Goal: Task Accomplishment & Management: Use online tool/utility

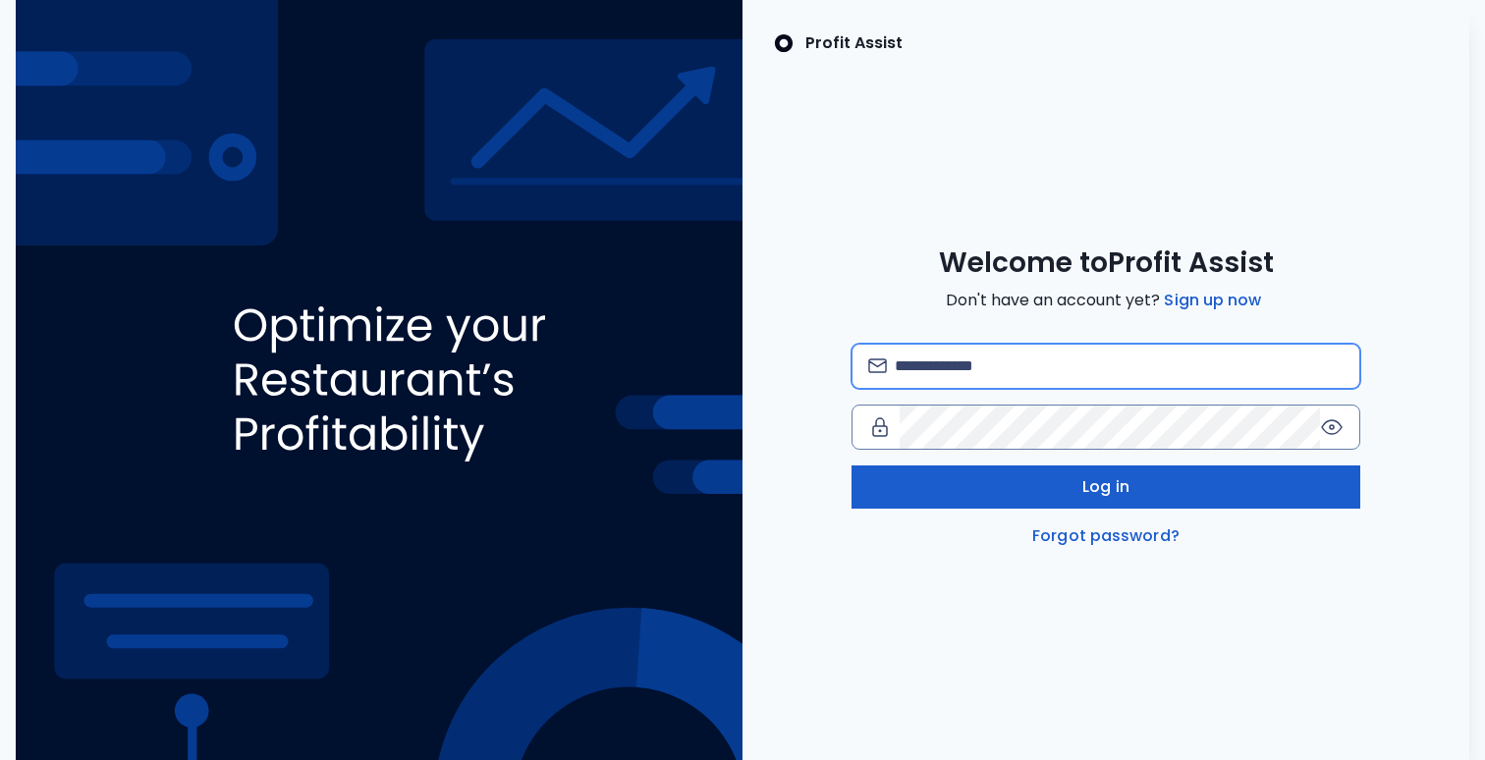
type input "**********"
click at [995, 476] on button "Log in" at bounding box center [1105, 486] width 509 height 43
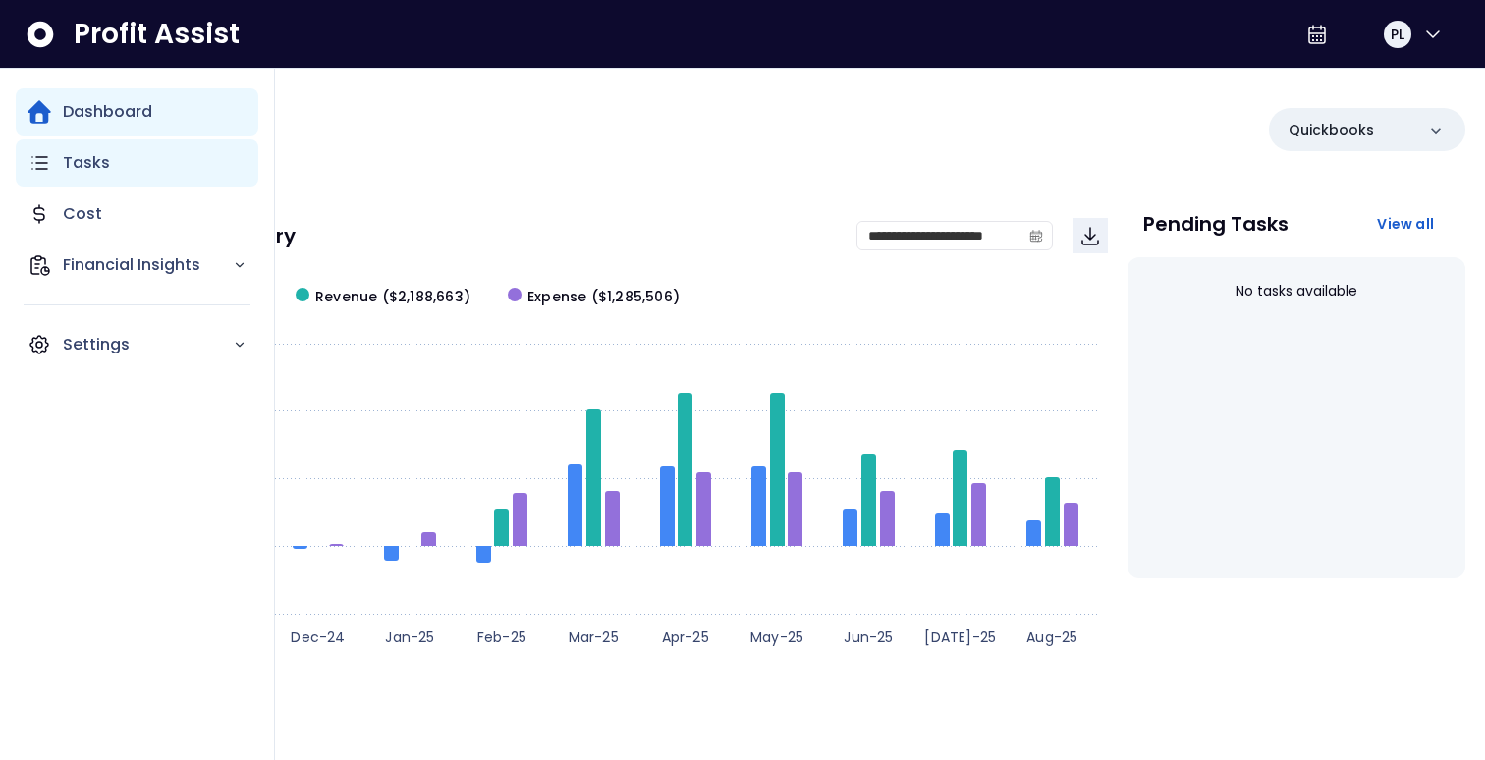
click at [42, 169] on icon "Main navigation" at bounding box center [39, 163] width 15 height 12
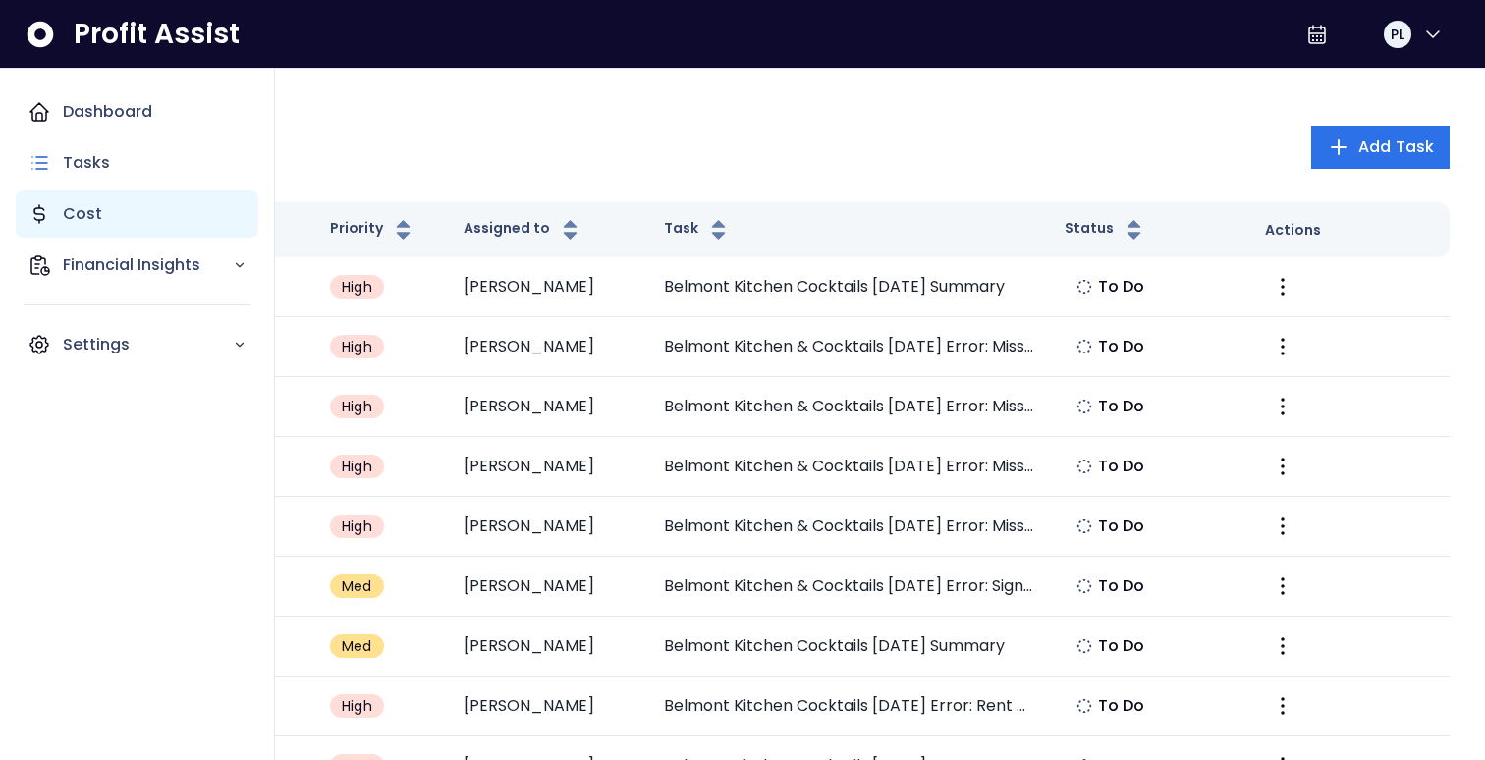
click at [85, 230] on div "Cost" at bounding box center [137, 213] width 243 height 47
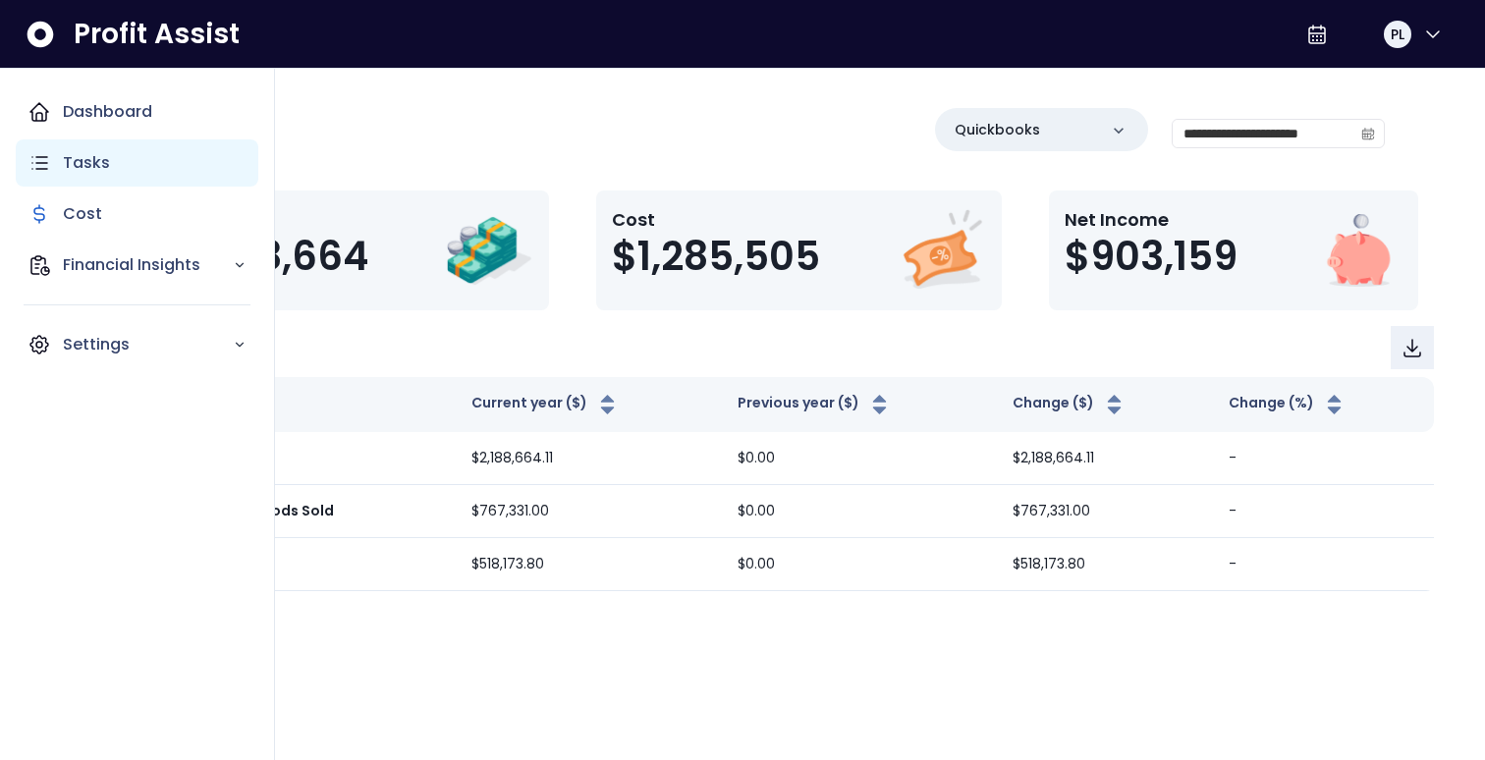
click at [65, 146] on div "Tasks" at bounding box center [137, 162] width 243 height 47
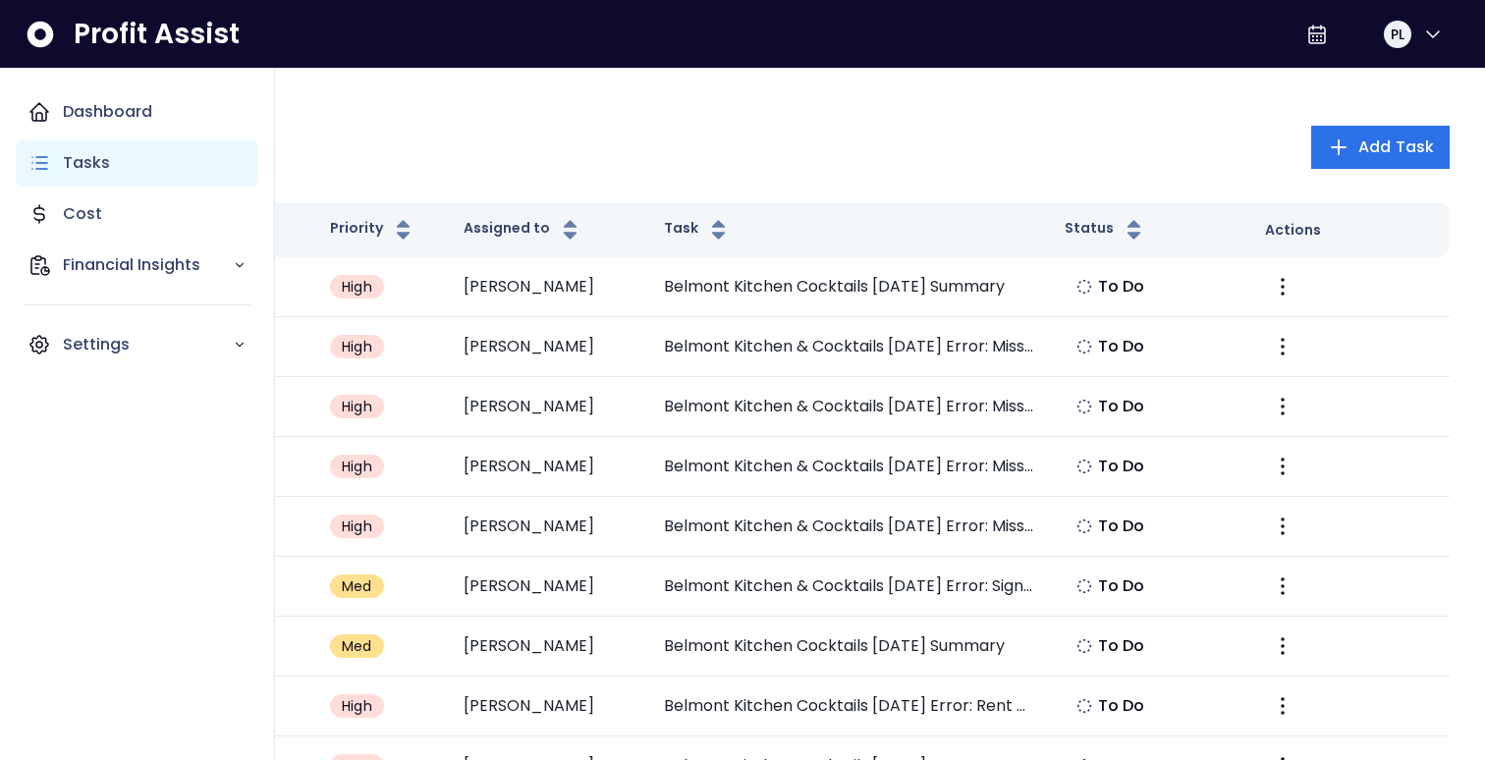
click at [71, 153] on p "Tasks" at bounding box center [86, 163] width 47 height 24
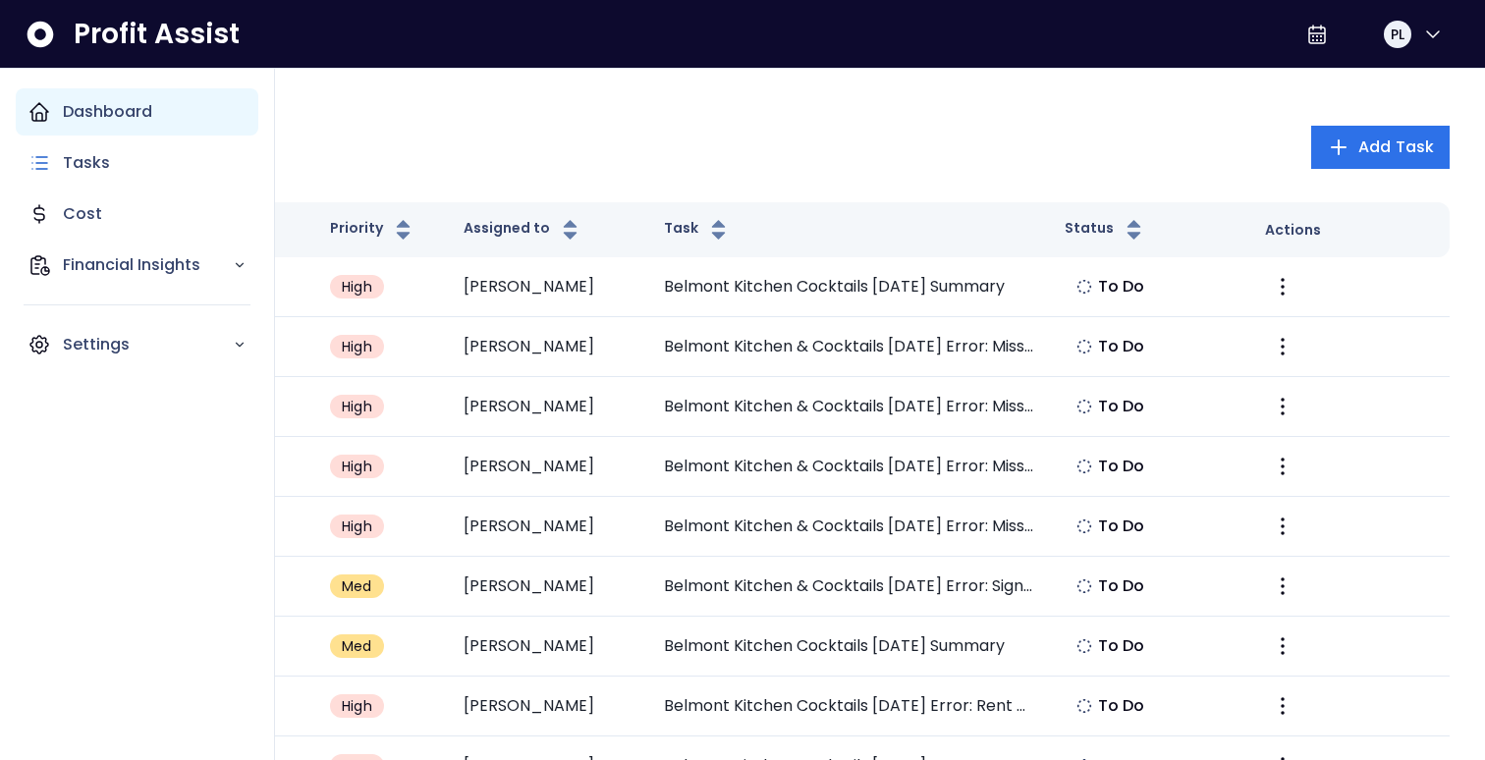
click at [84, 122] on p "Dashboard" at bounding box center [107, 112] width 89 height 24
